Goal: Share content

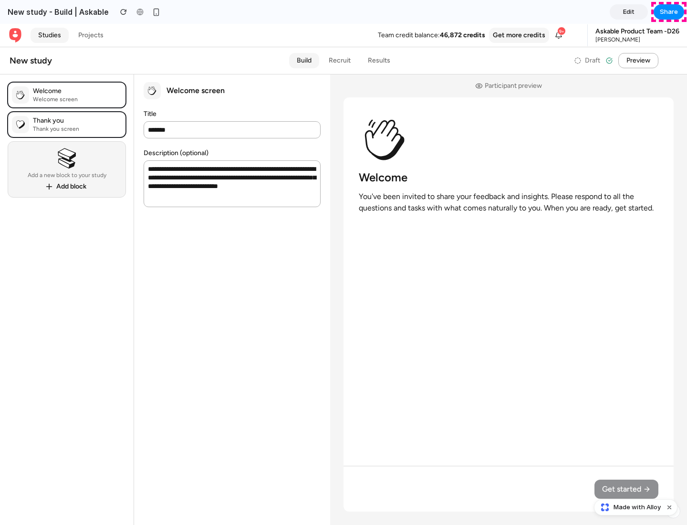
click at [669, 12] on span "Share" at bounding box center [669, 12] width 18 height 10
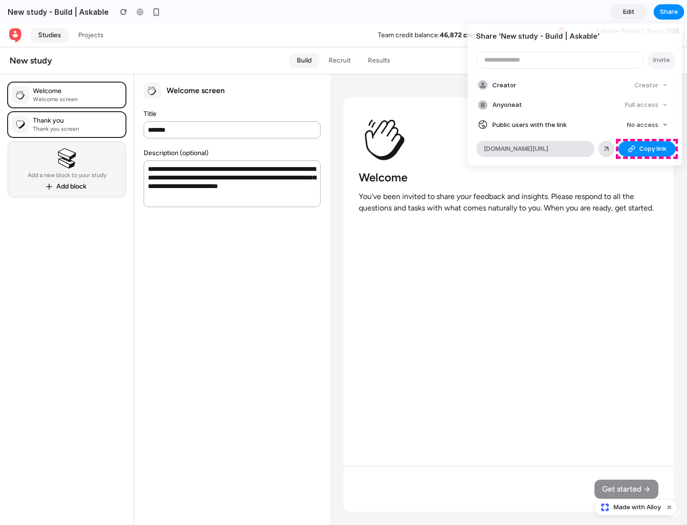
click at [647, 149] on span "Copy link" at bounding box center [653, 149] width 27 height 10
click at [637, 507] on div "Share ' New study - Build | Askable ' Invite Creator Creator Anyone at Full acc…" at bounding box center [343, 262] width 687 height 525
